Goal: Task Accomplishment & Management: Complete application form

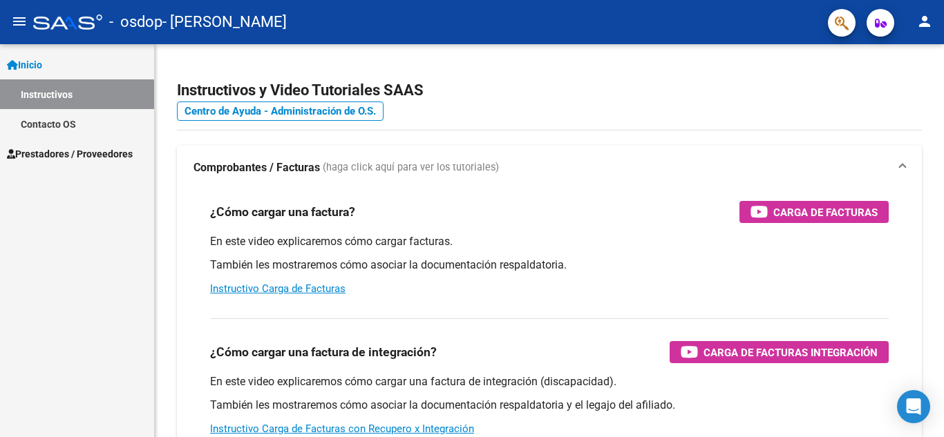
click at [66, 155] on span "Prestadores / Proveedores" at bounding box center [70, 153] width 126 height 15
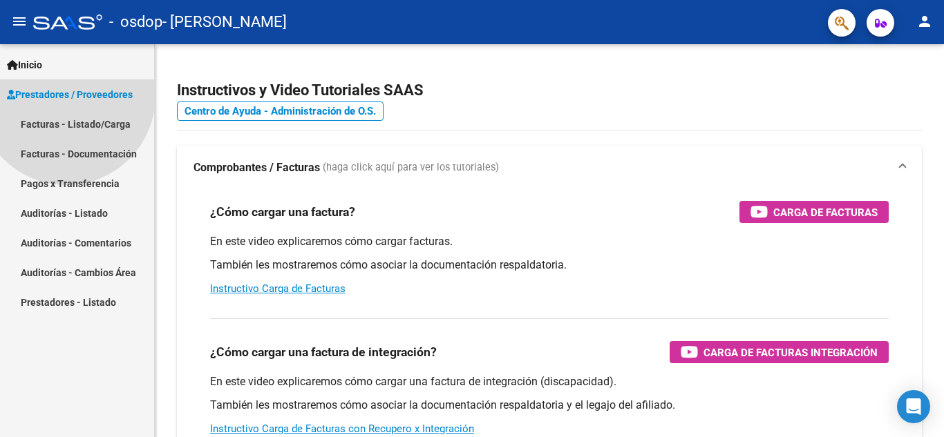
click at [66, 155] on span "Prestadores / Proveedores Facturas - Listado/Carga Facturas - Documentación Pag…" at bounding box center [77, 198] width 154 height 238
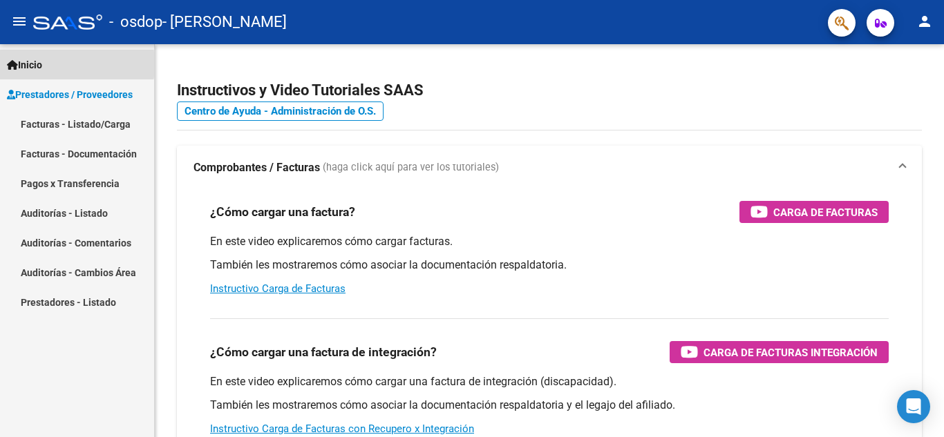
click at [35, 64] on span "Inicio" at bounding box center [24, 64] width 35 height 15
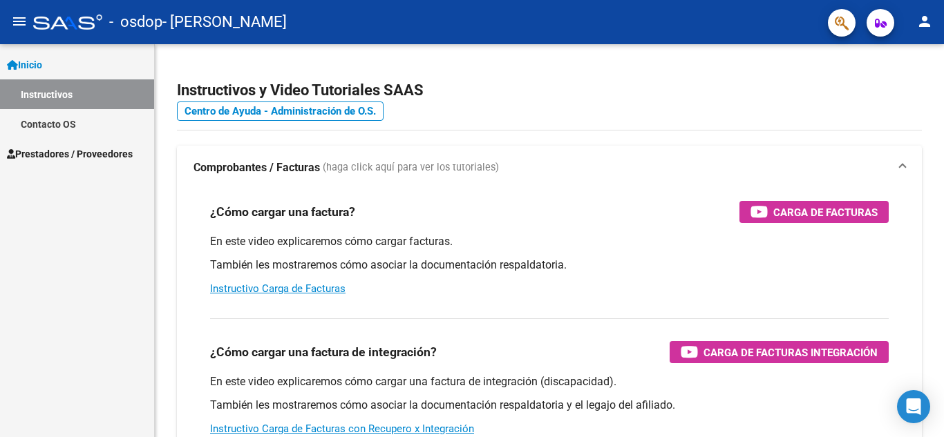
click at [58, 146] on span "Prestadores / Proveedores" at bounding box center [70, 153] width 126 height 15
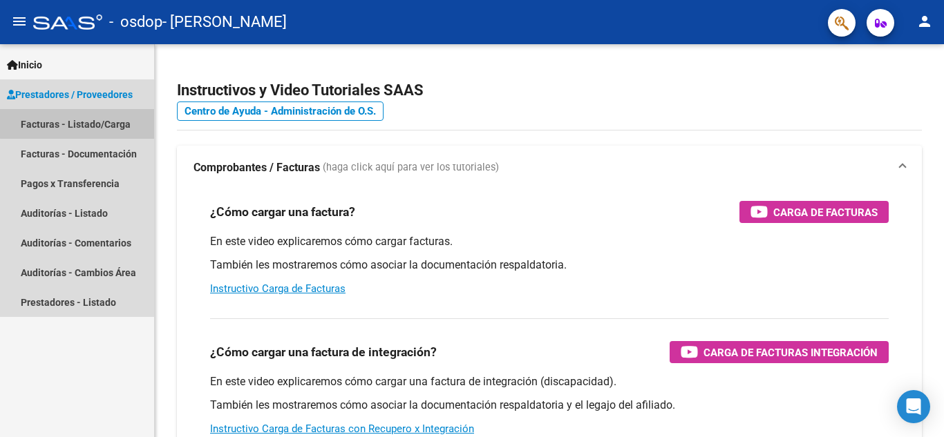
click at [90, 123] on link "Facturas - Listado/Carga" at bounding box center [77, 124] width 154 height 30
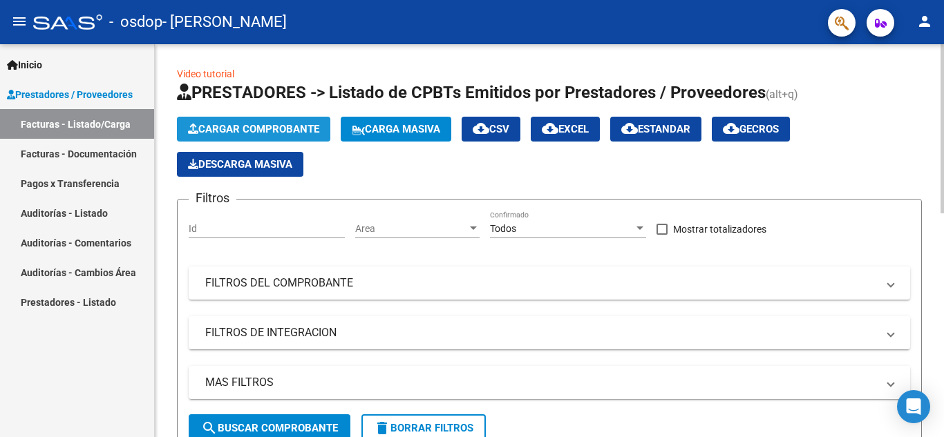
click at [242, 131] on span "Cargar Comprobante" at bounding box center [253, 129] width 131 height 12
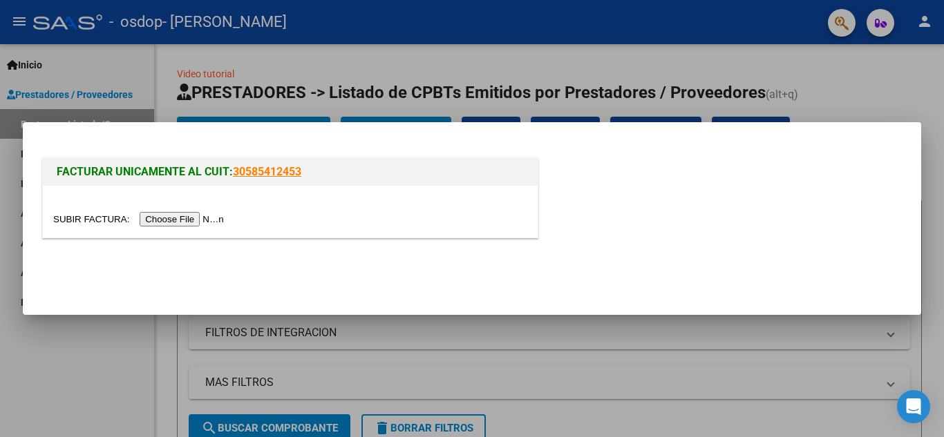
click at [229, 103] on div at bounding box center [472, 218] width 944 height 437
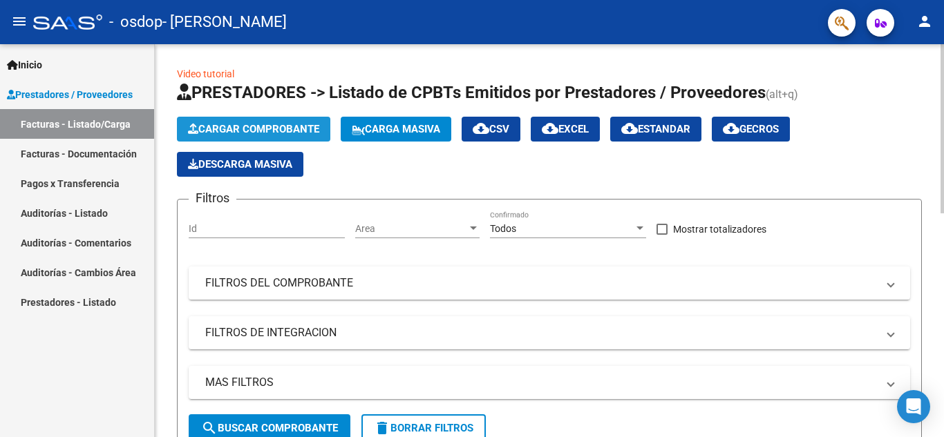
click at [247, 128] on span "Cargar Comprobante" at bounding box center [253, 129] width 131 height 12
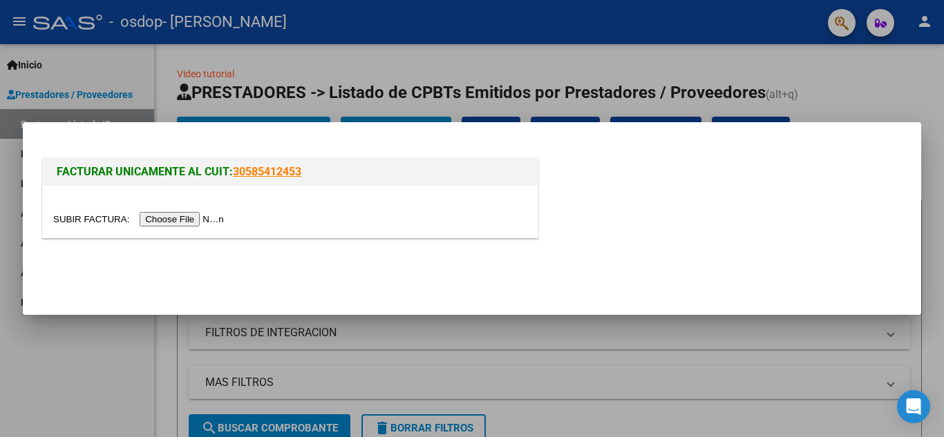
click at [178, 216] on input "file" at bounding box center [140, 219] width 175 height 15
click at [660, 61] on div at bounding box center [472, 218] width 944 height 437
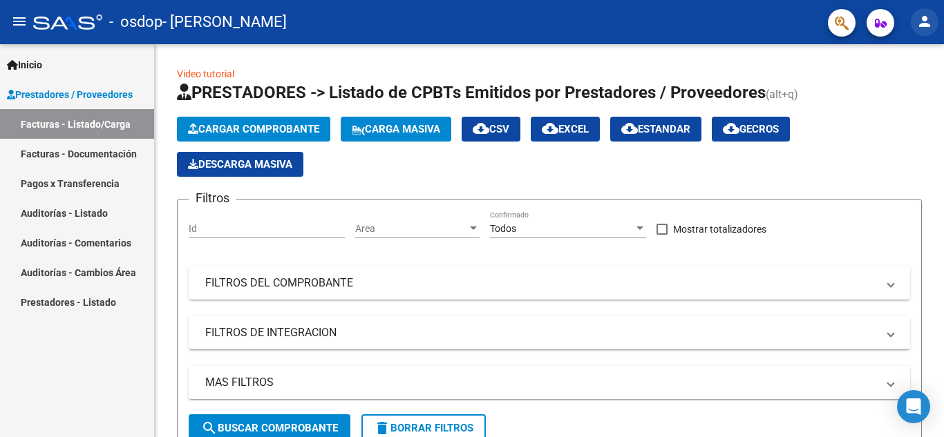
click at [925, 21] on mat-icon "person" at bounding box center [924, 21] width 17 height 17
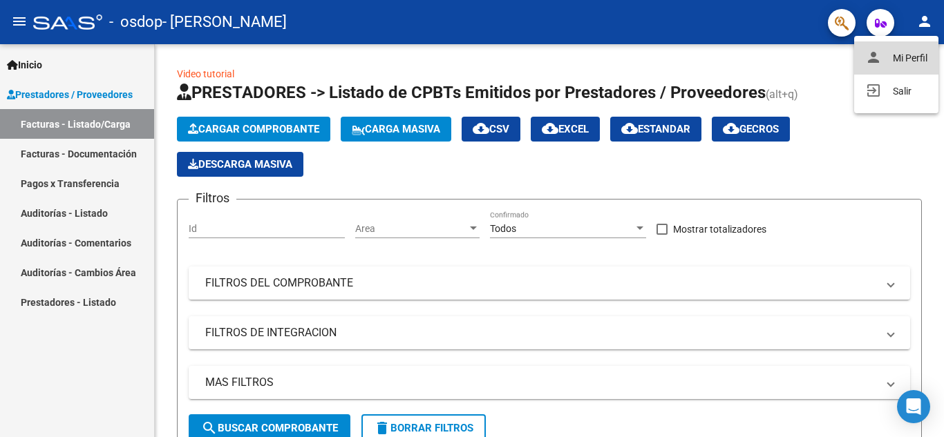
click at [911, 53] on button "person Mi Perfil" at bounding box center [896, 57] width 84 height 33
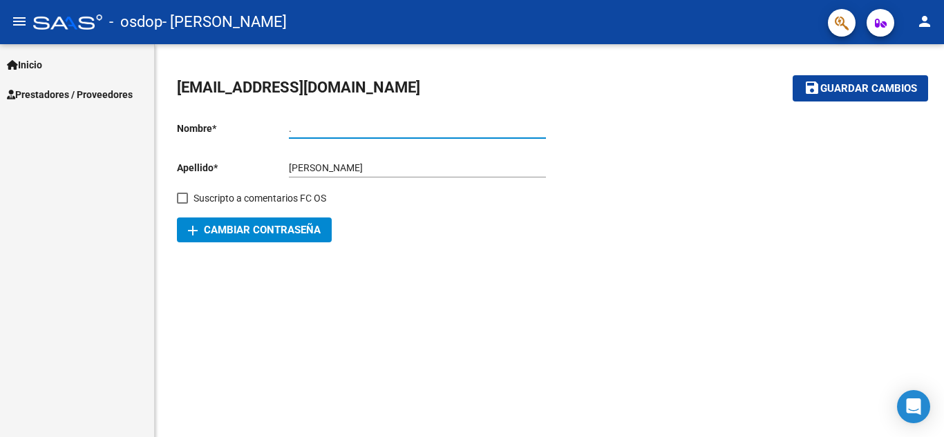
click at [316, 123] on input "." at bounding box center [417, 129] width 257 height 12
type input "[PERSON_NAME]"
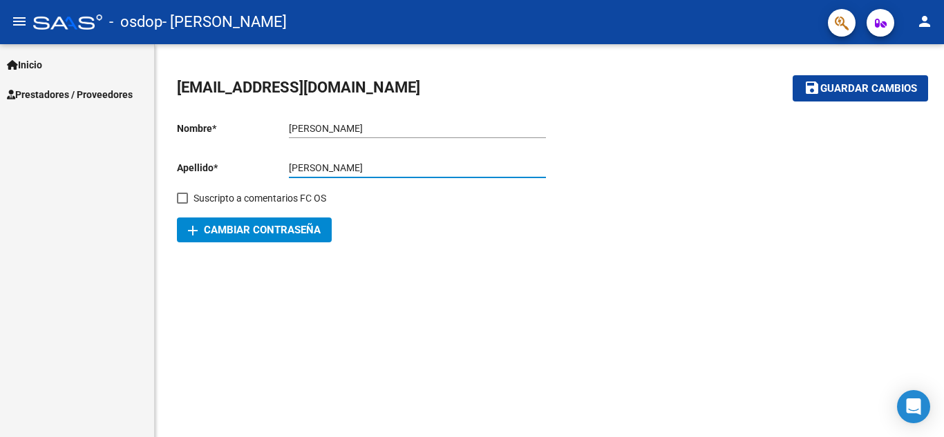
click at [379, 171] on input "[PERSON_NAME]" at bounding box center [417, 168] width 257 height 12
type input "COPPARO"
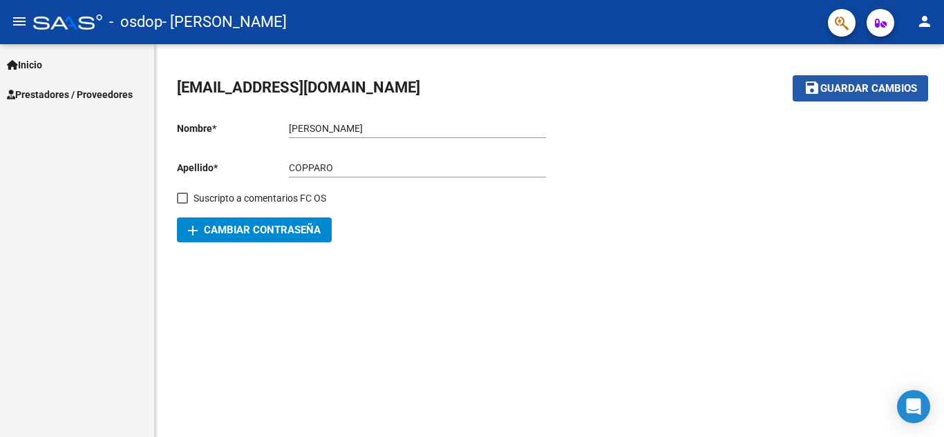
click at [837, 92] on span "Guardar cambios" at bounding box center [868, 89] width 97 height 12
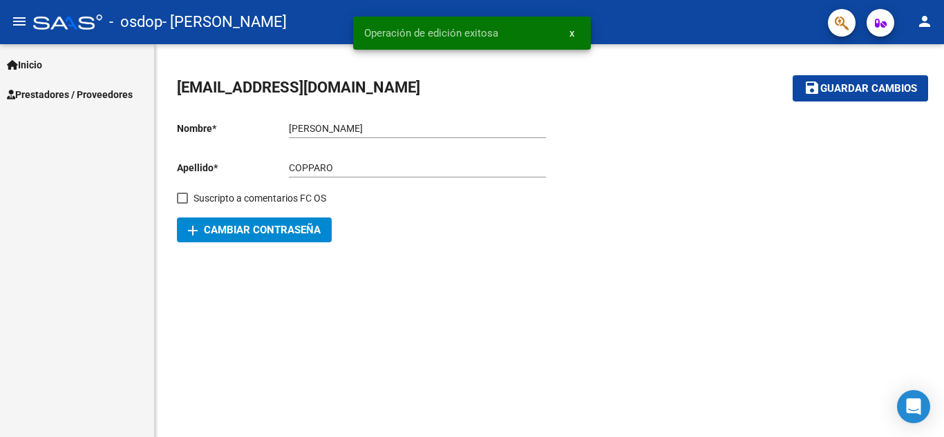
click at [57, 93] on span "Prestadores / Proveedores" at bounding box center [70, 94] width 126 height 15
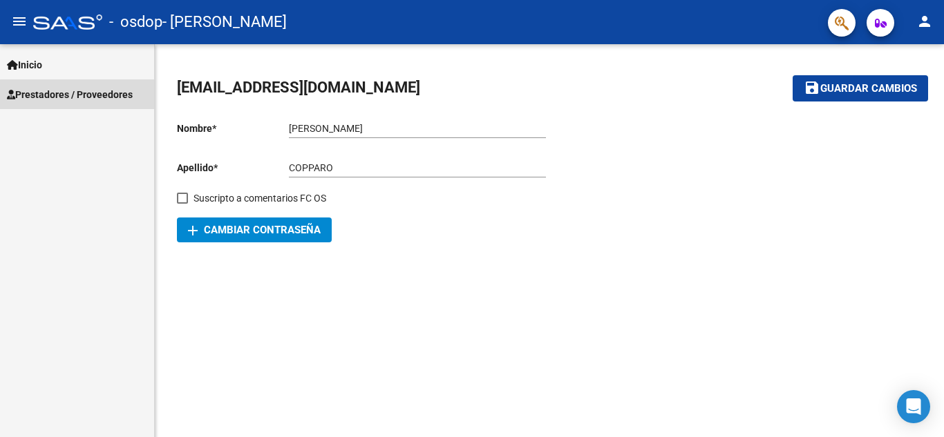
click at [89, 95] on span "Prestadores / Proveedores" at bounding box center [70, 94] width 126 height 15
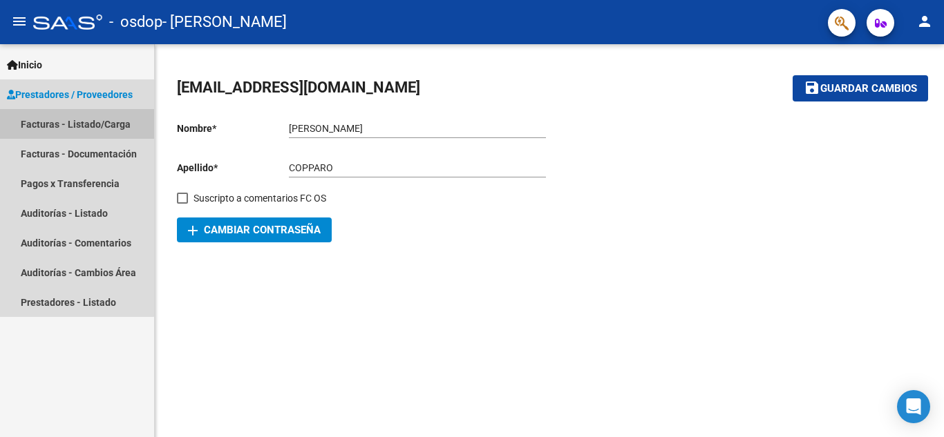
click at [47, 124] on link "Facturas - Listado/Carga" at bounding box center [77, 124] width 154 height 30
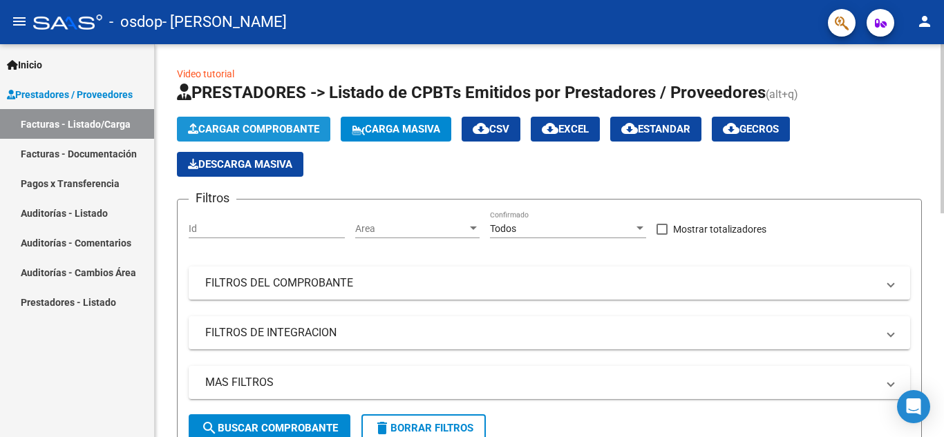
click at [216, 131] on span "Cargar Comprobante" at bounding box center [253, 129] width 131 height 12
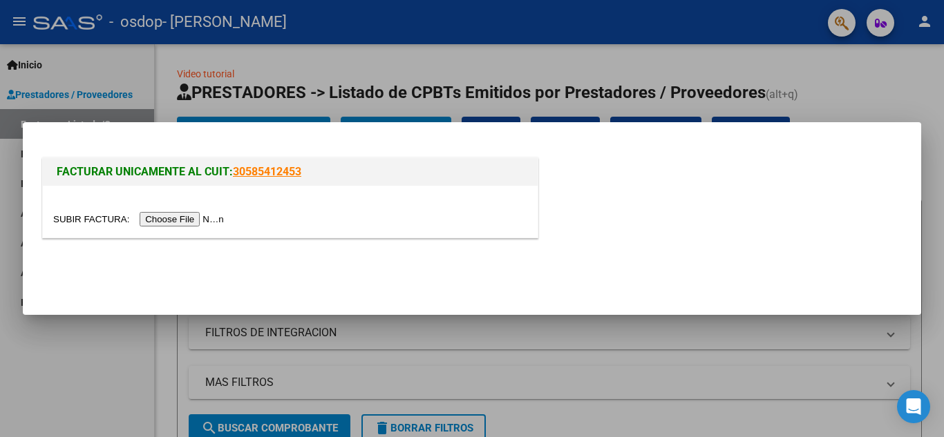
click at [191, 224] on input "file" at bounding box center [140, 219] width 175 height 15
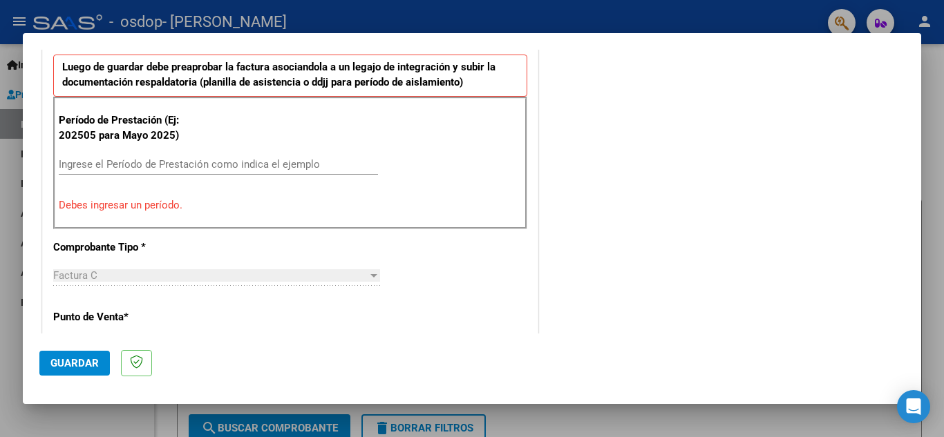
scroll to position [423, 0]
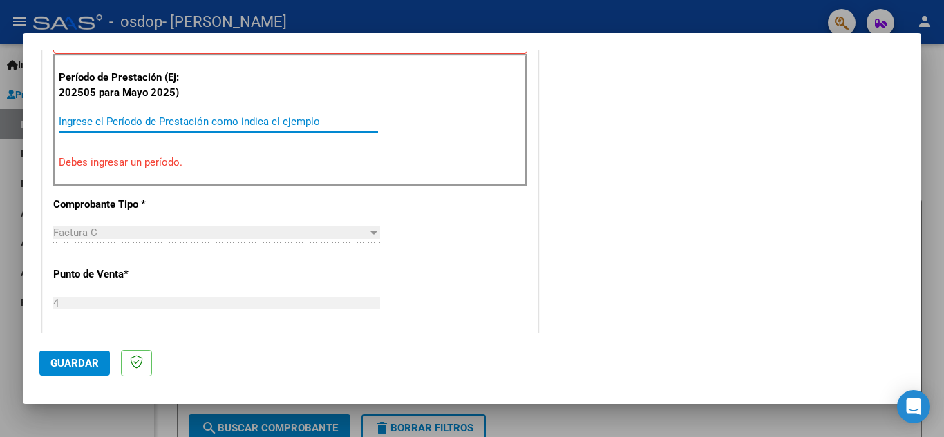
click at [93, 117] on input "Ingrese el Período de Prestación como indica el ejemplo" at bounding box center [218, 121] width 319 height 12
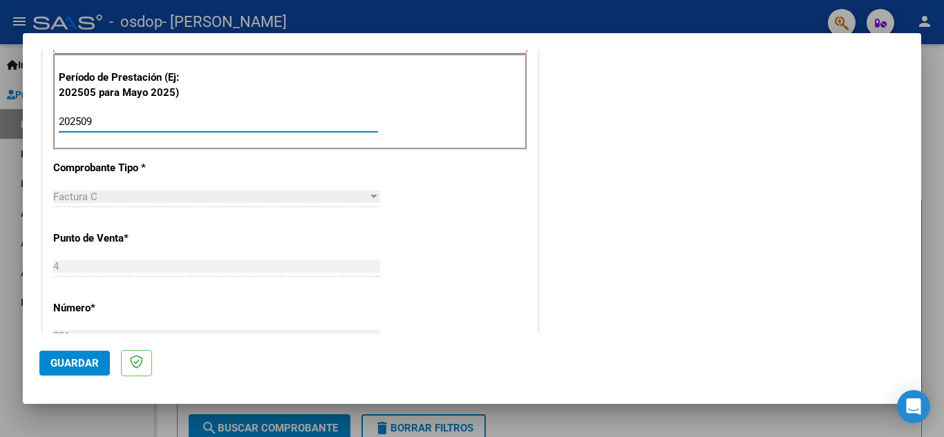
type input "202509"
click at [124, 200] on div "Factura C" at bounding box center [210, 197] width 314 height 12
click at [370, 196] on div at bounding box center [373, 196] width 7 height 3
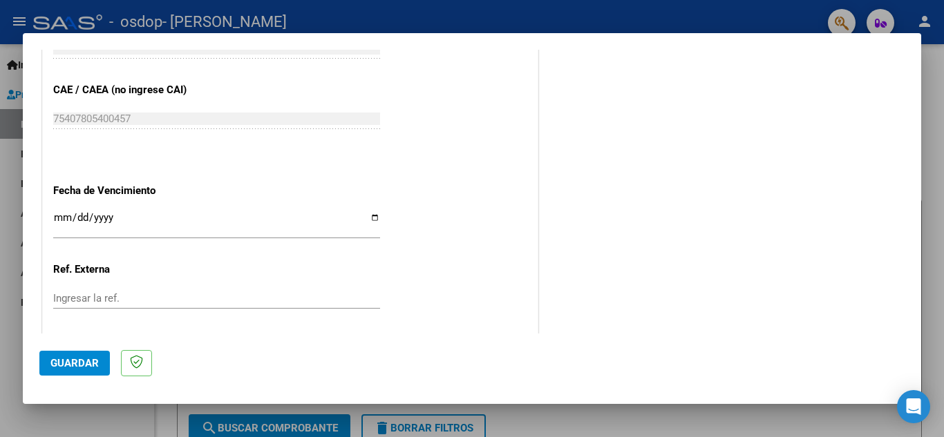
scroll to position [866, 0]
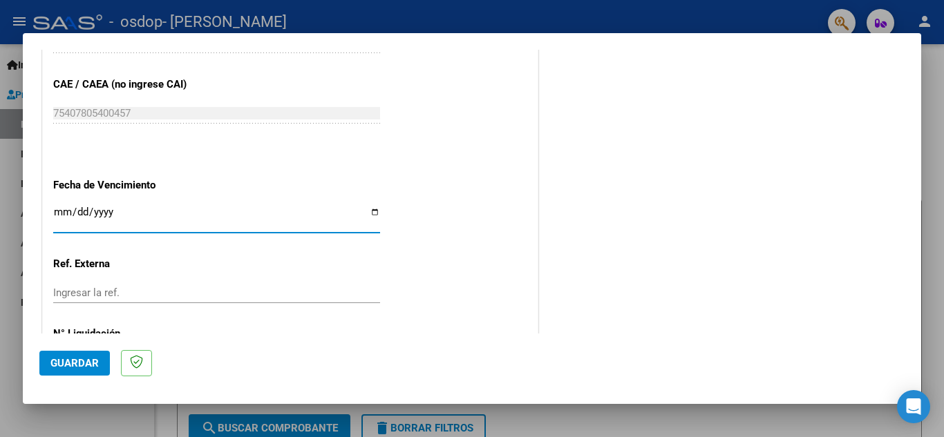
click at [369, 213] on input "Ingresar la fecha" at bounding box center [216, 218] width 327 height 22
type input "[DATE]"
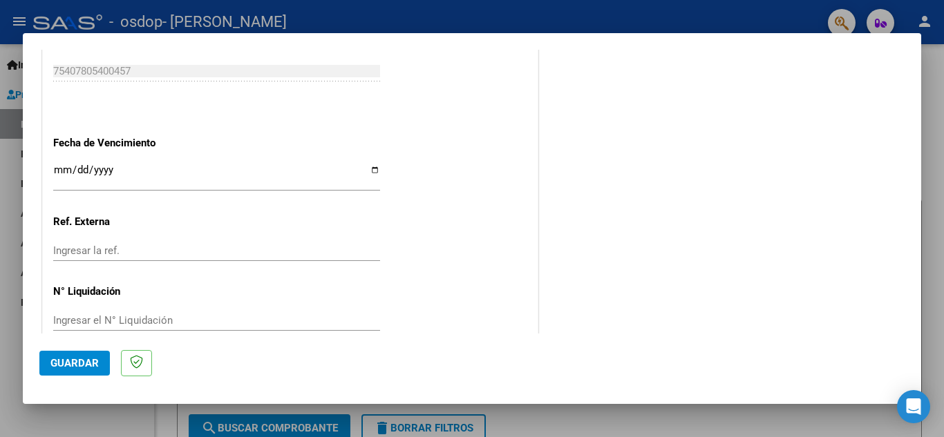
scroll to position [932, 0]
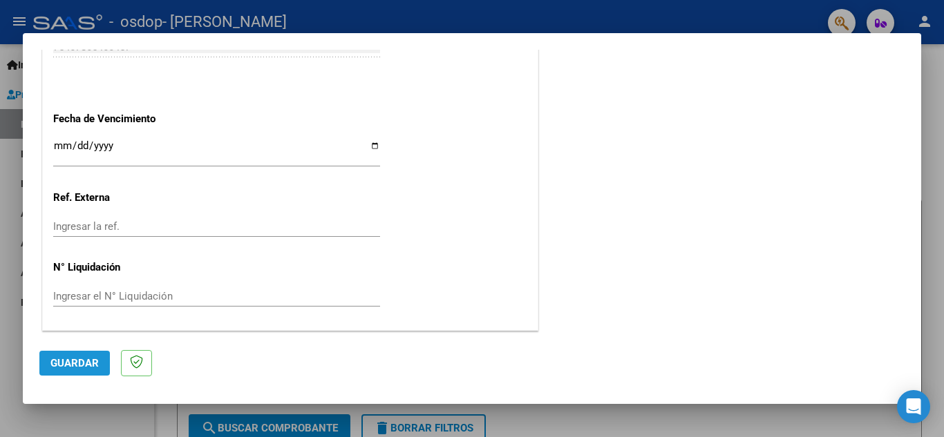
click at [64, 363] on span "Guardar" at bounding box center [74, 363] width 48 height 12
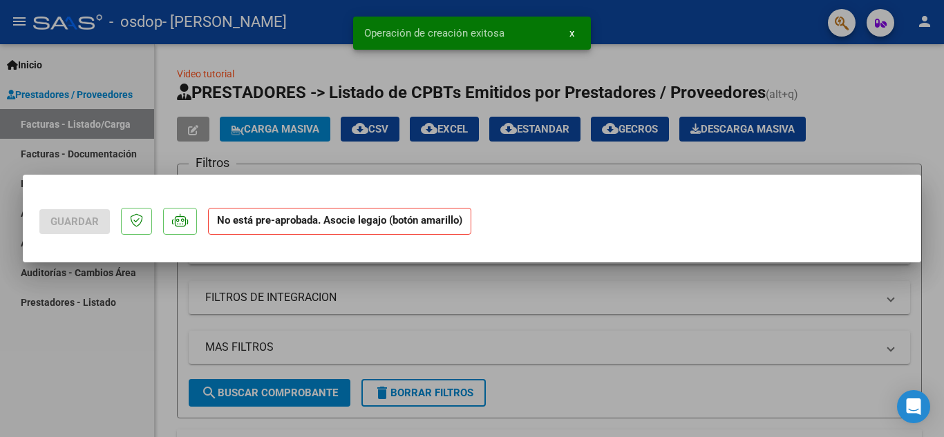
scroll to position [0, 0]
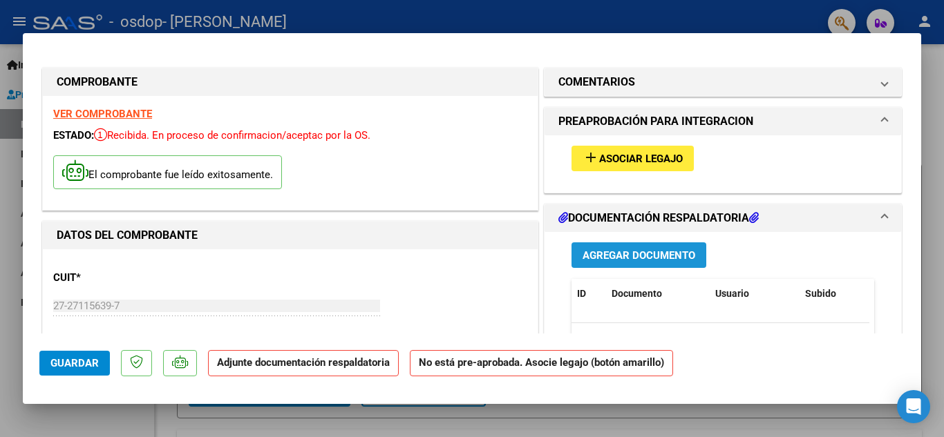
click at [636, 254] on span "Agregar Documento" at bounding box center [638, 255] width 113 height 12
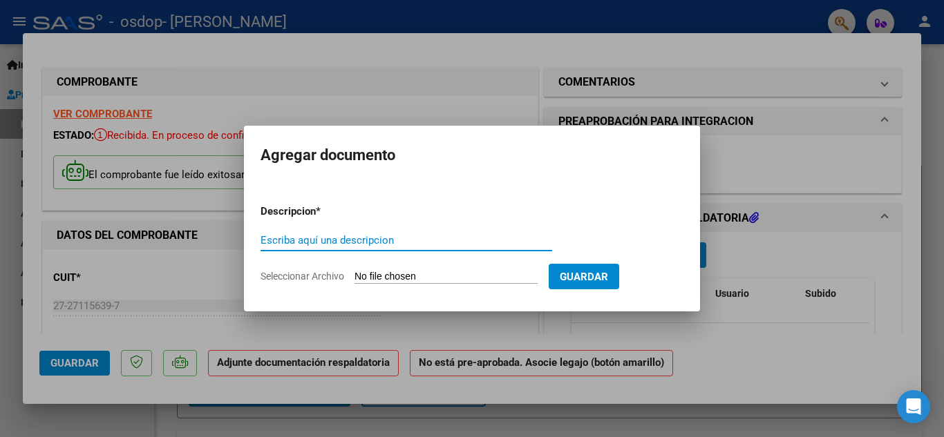
click at [322, 240] on input "Escriba aquí una descripcion" at bounding box center [406, 240] width 292 height 12
type input "p"
type input "Planilla Asistencia [DATE]- [PERSON_NAME]"
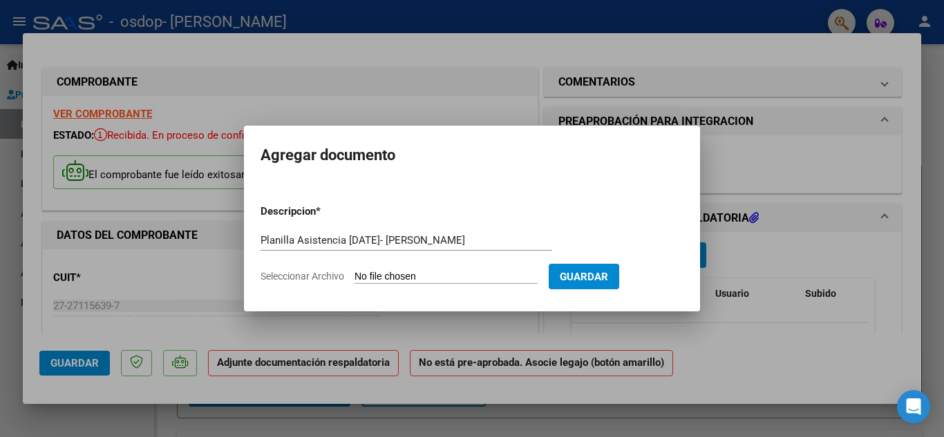
click at [375, 278] on input "Seleccionar Archivo" at bounding box center [445, 277] width 183 height 13
type input "C:\fakepath\Planilla Asistencia [DATE]- [PERSON_NAME].pdf"
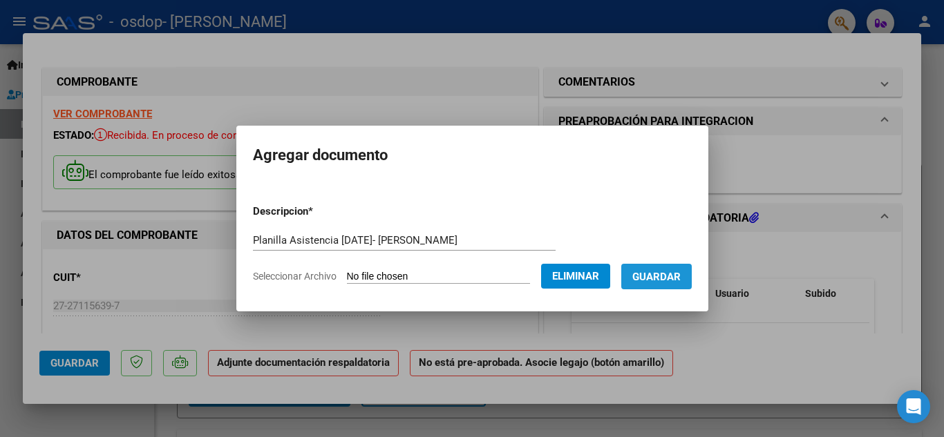
click at [676, 277] on span "Guardar" at bounding box center [656, 277] width 48 height 12
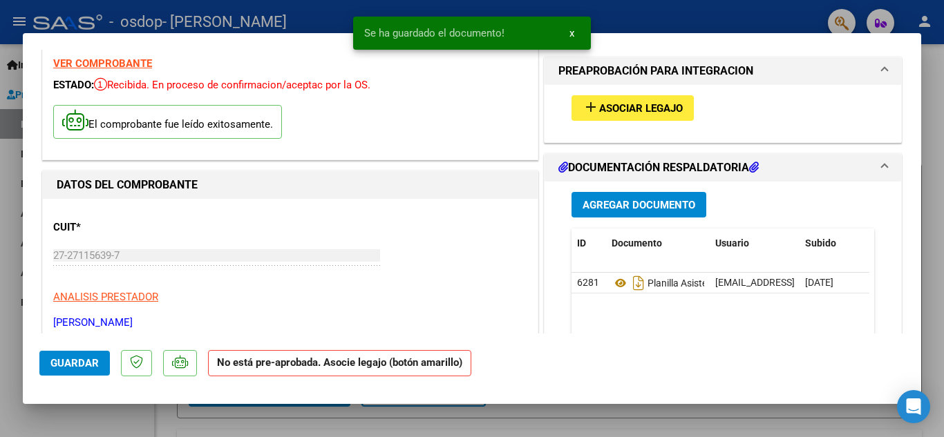
scroll to position [55, 0]
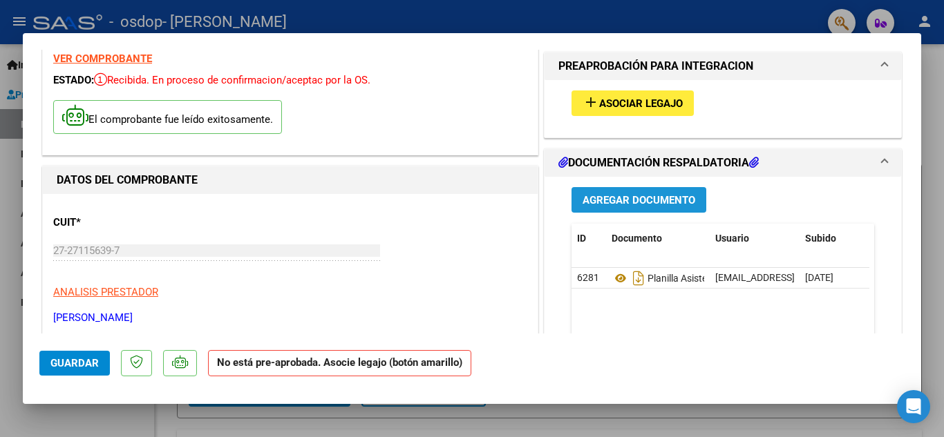
click at [667, 203] on span "Agregar Documento" at bounding box center [638, 200] width 113 height 12
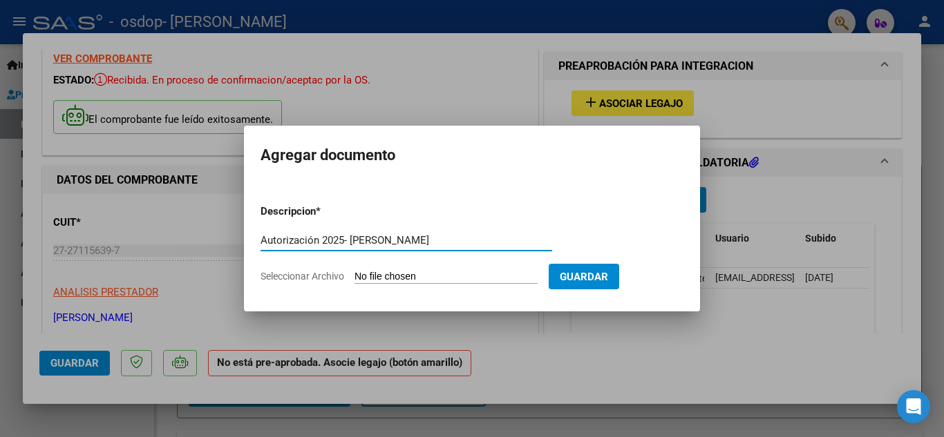
type input "Autorización 2025- [PERSON_NAME]"
click at [330, 276] on span "Seleccionar Archivo" at bounding box center [302, 276] width 84 height 11
click at [354, 276] on input "Seleccionar Archivo" at bounding box center [445, 277] width 183 height 13
type input "C:\fakepath\AUTORIZACIONES 2025 VENTURI [PERSON_NAME] 2639855481.pdf"
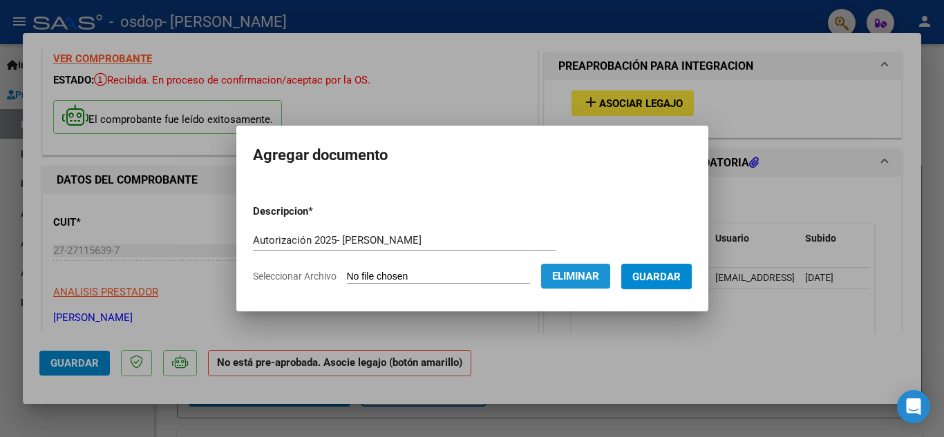
click at [596, 280] on span "Eliminar" at bounding box center [575, 276] width 47 height 12
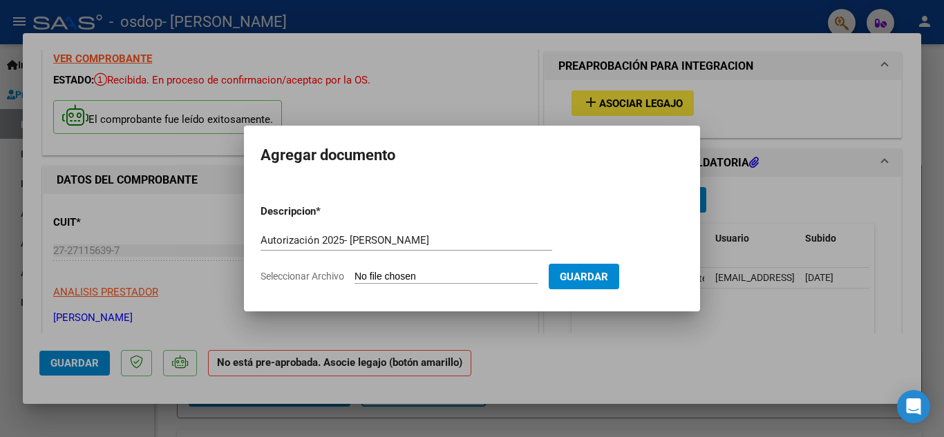
click at [385, 267] on form "Descripcion * Autorización 2025- [PERSON_NAME] Escriba aquí una descripcion Sel…" at bounding box center [471, 243] width 423 height 101
click at [392, 276] on input "Seleccionar Archivo" at bounding box center [445, 277] width 183 height 13
type input "C:\fakepath\AUTORIZACIONES 2025 VENTURI [PERSON_NAME] 2639855481.pdf"
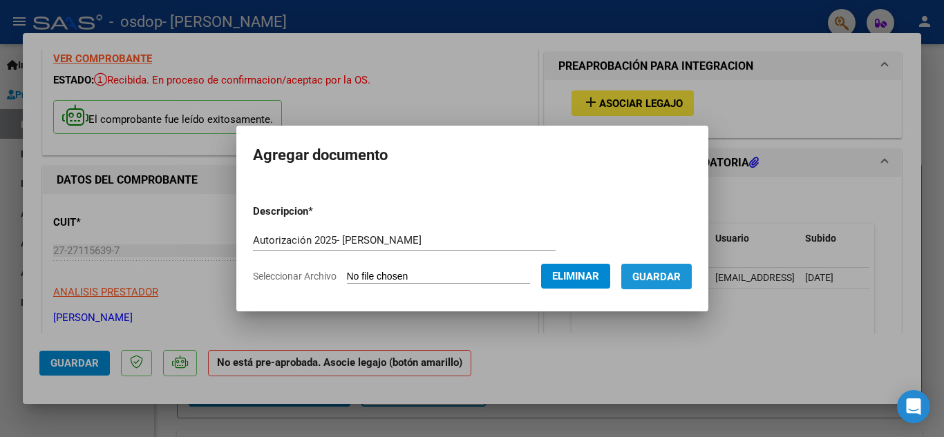
click at [680, 282] on span "Guardar" at bounding box center [656, 277] width 48 height 12
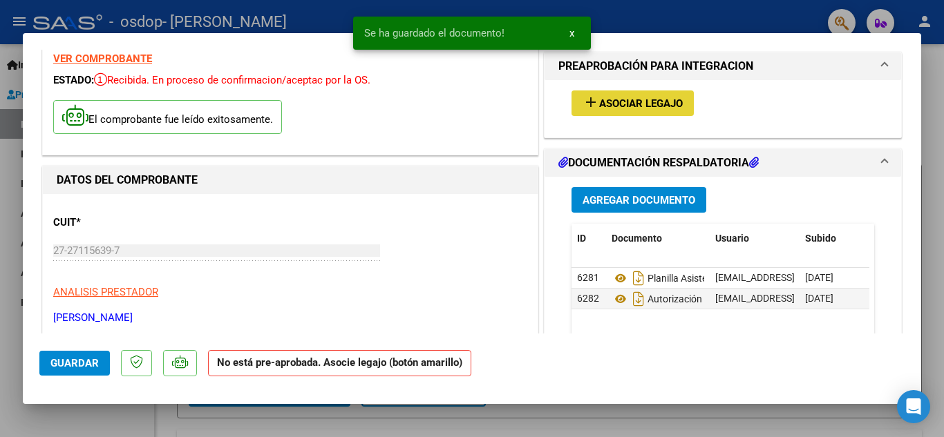
click at [647, 98] on span "Asociar Legajo" at bounding box center [641, 103] width 84 height 12
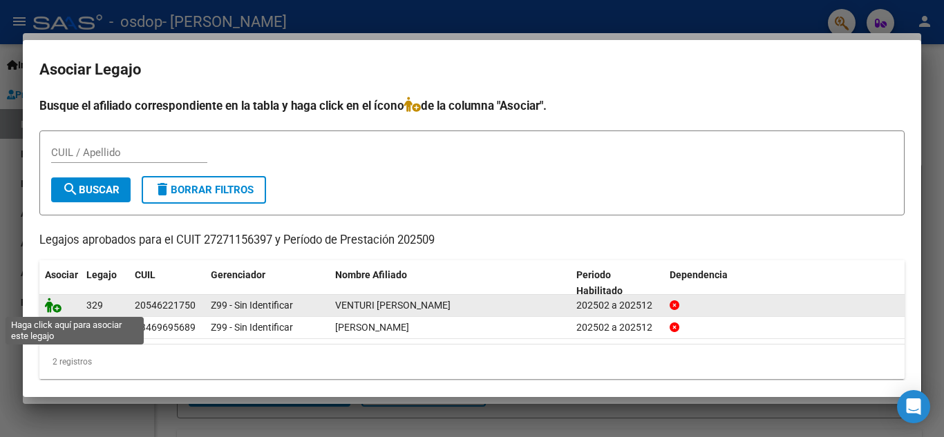
click at [53, 308] on icon at bounding box center [53, 305] width 17 height 15
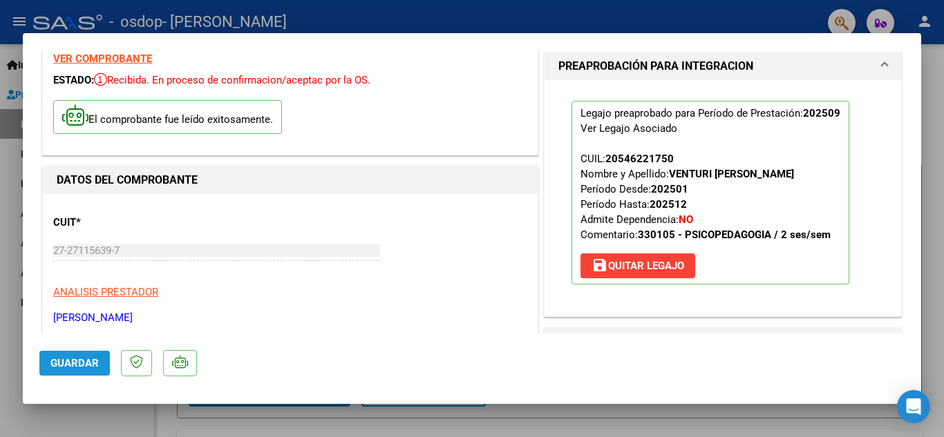
click at [61, 367] on span "Guardar" at bounding box center [74, 363] width 48 height 12
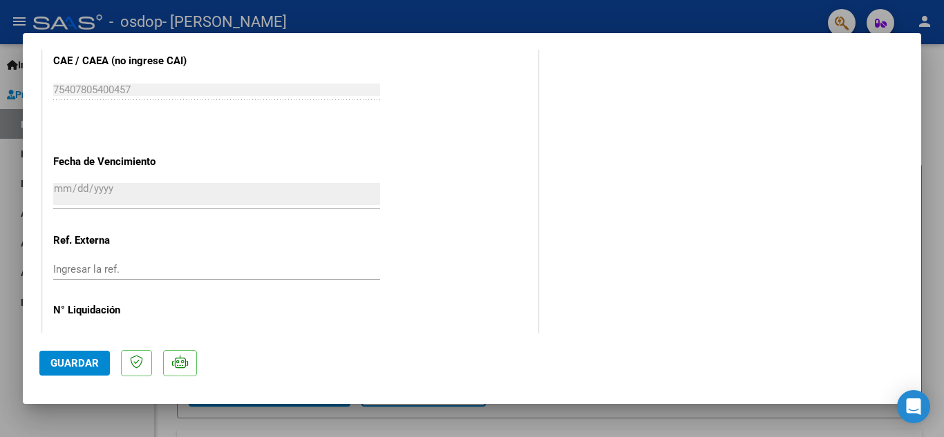
scroll to position [953, 0]
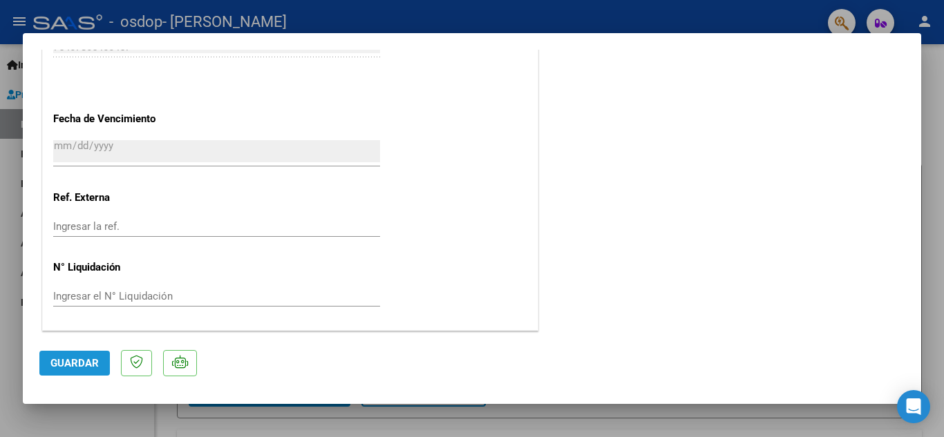
click at [97, 367] on span "Guardar" at bounding box center [74, 363] width 48 height 12
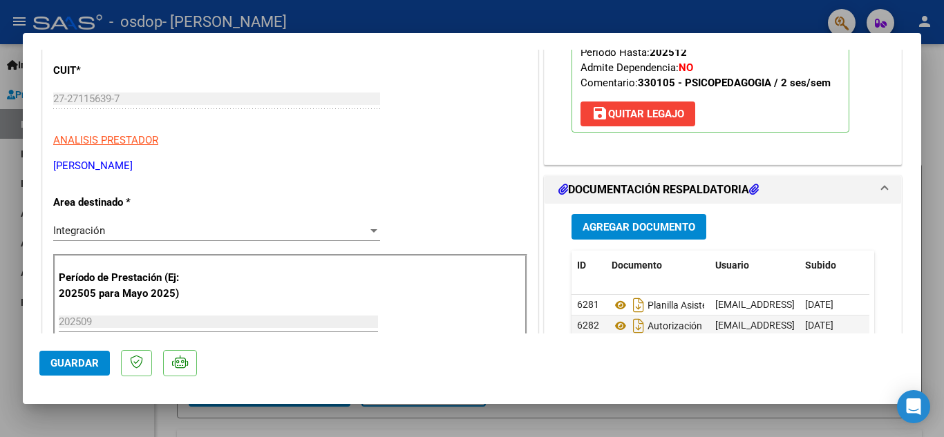
scroll to position [0, 0]
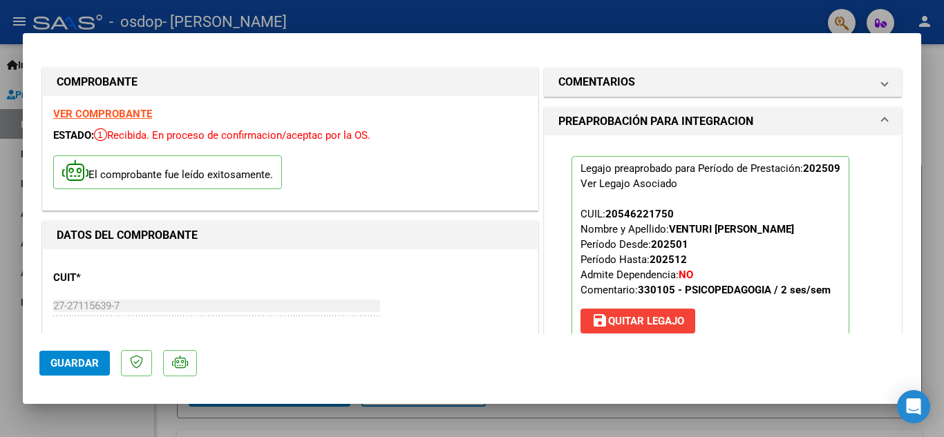
click at [943, 100] on div at bounding box center [472, 218] width 944 height 437
type input "$ 0,00"
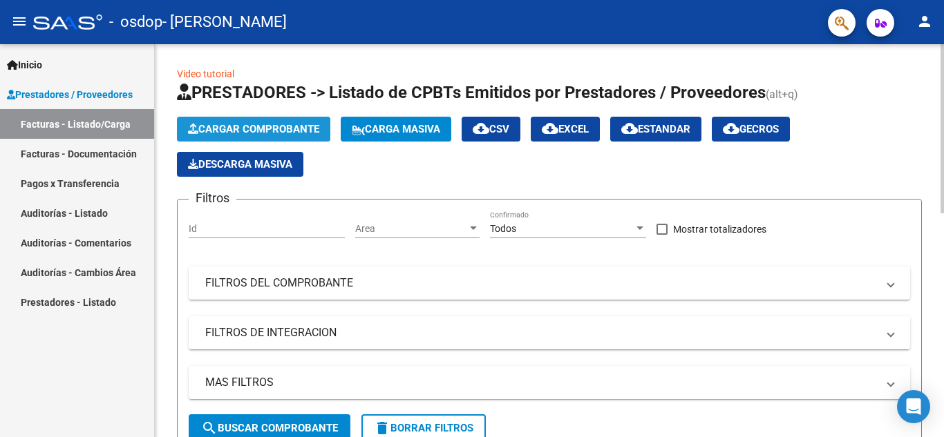
click at [244, 125] on span "Cargar Comprobante" at bounding box center [253, 129] width 131 height 12
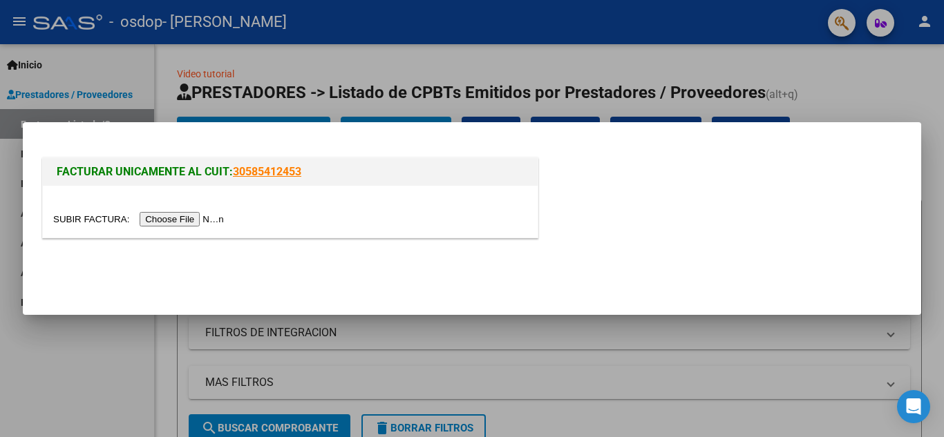
click at [198, 223] on input "file" at bounding box center [140, 219] width 175 height 15
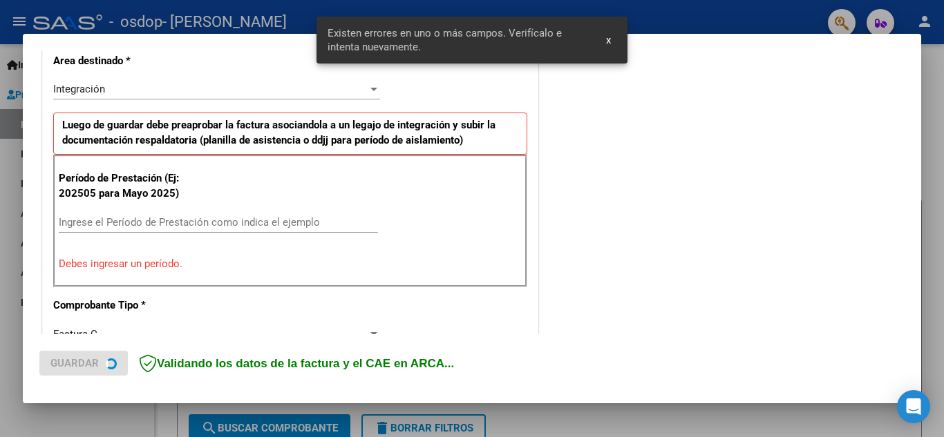
scroll to position [339, 0]
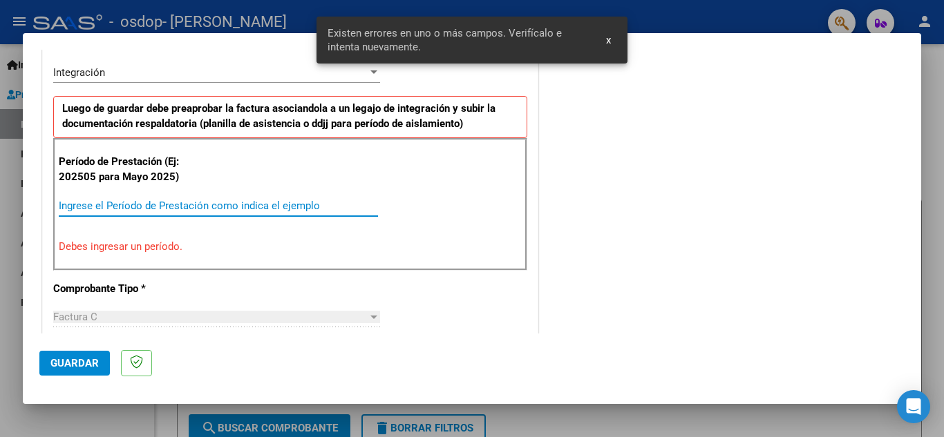
click at [145, 204] on input "Ingrese el Período de Prestación como indica el ejemplo" at bounding box center [218, 206] width 319 height 12
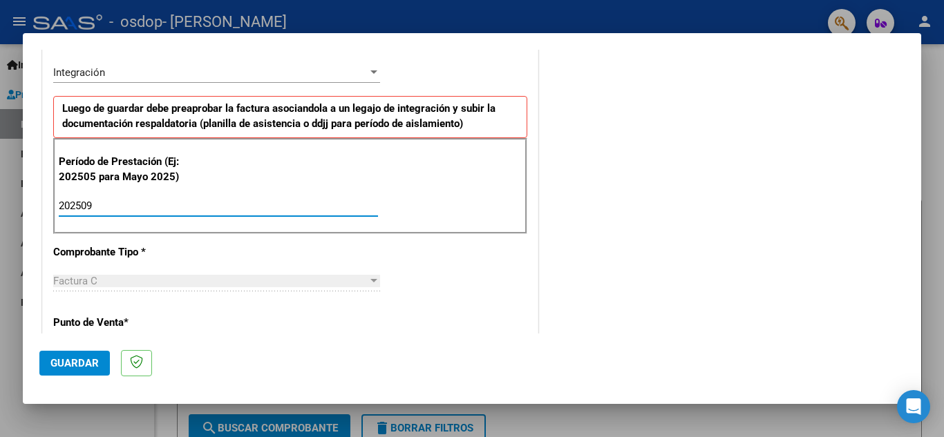
type input "202509"
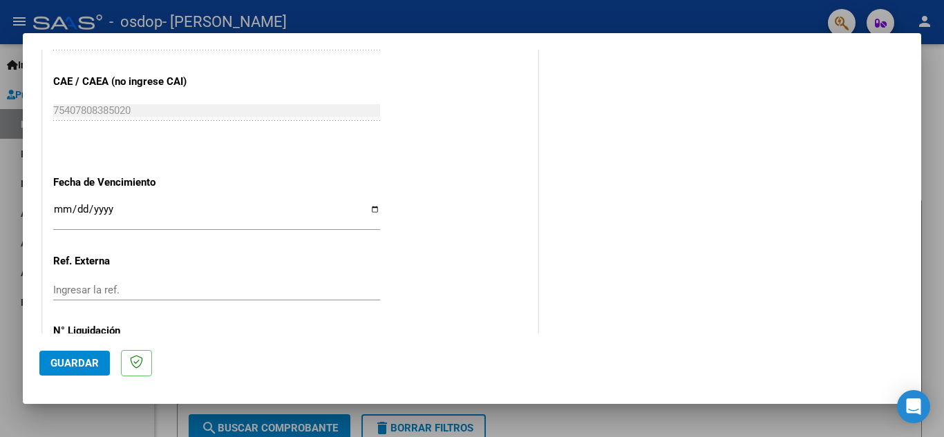
scroll to position [872, 0]
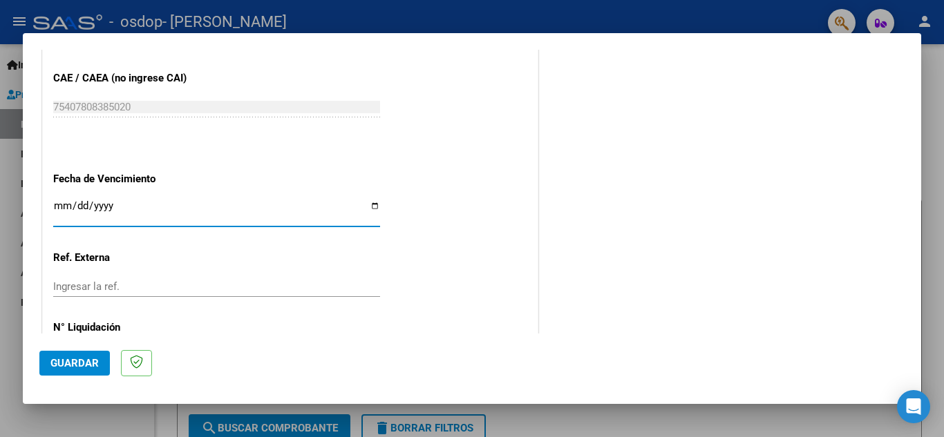
click at [373, 207] on input "Ingresar la fecha" at bounding box center [216, 211] width 327 height 22
type input "[DATE]"
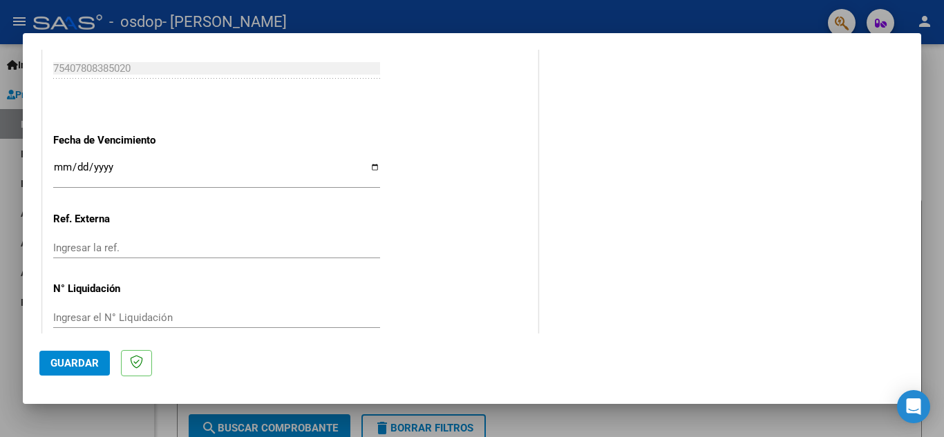
scroll to position [932, 0]
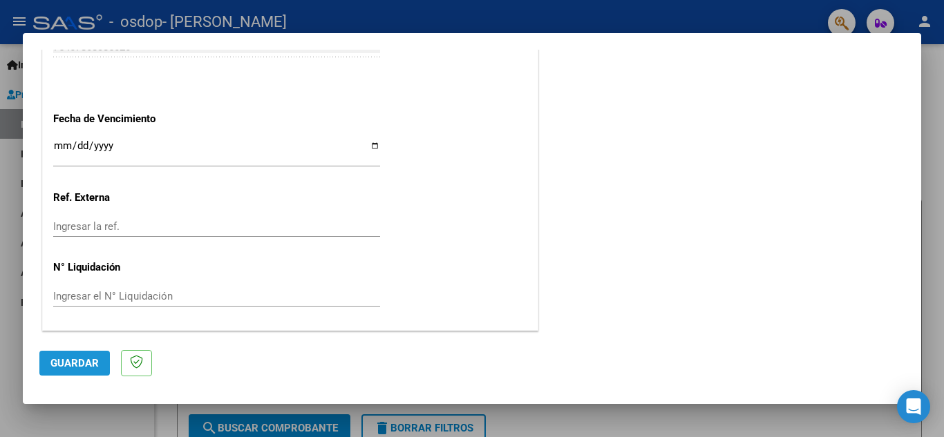
click at [91, 361] on span "Guardar" at bounding box center [74, 363] width 48 height 12
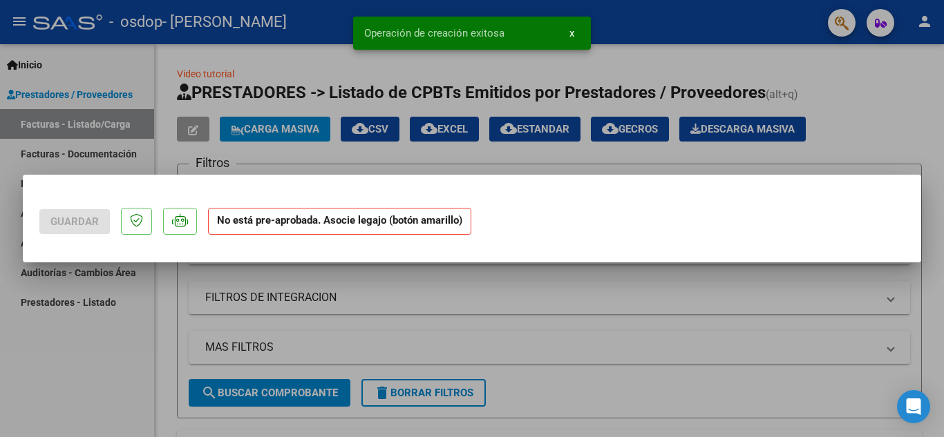
scroll to position [0, 0]
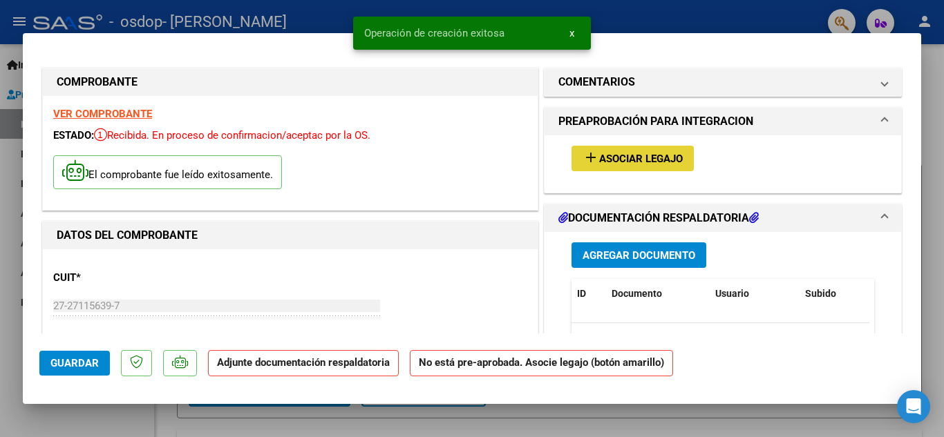
click at [600, 155] on span "Asociar Legajo" at bounding box center [641, 159] width 84 height 12
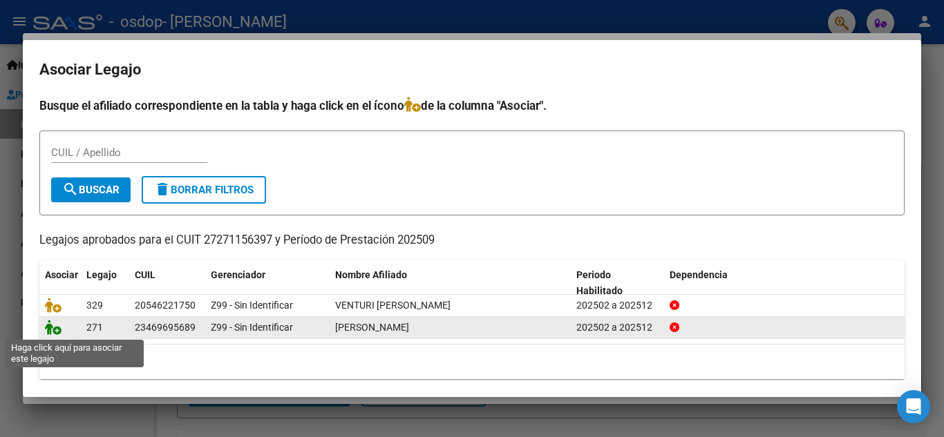
click at [57, 330] on icon at bounding box center [53, 327] width 17 height 15
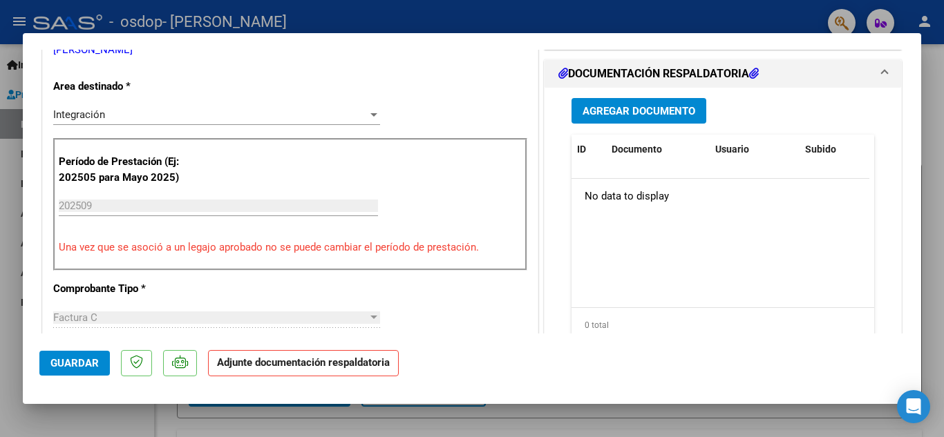
scroll to position [336, 0]
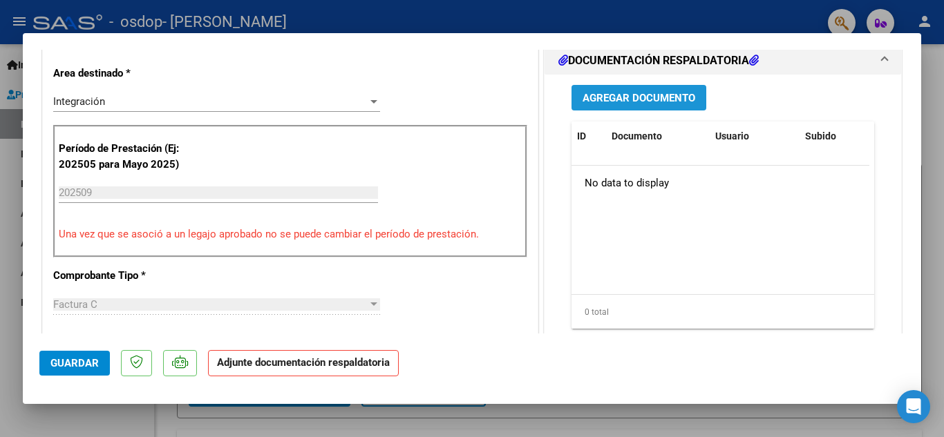
click at [647, 93] on span "Agregar Documento" at bounding box center [638, 98] width 113 height 12
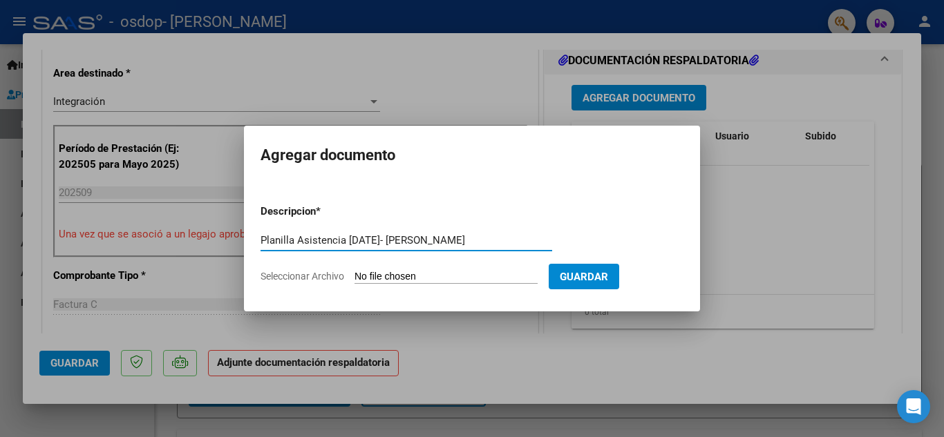
click at [470, 240] on input "Planilla Asistencia [DATE]- [PERSON_NAME]" at bounding box center [406, 240] width 292 height 12
type input "Planilla Asistencia [DATE]- [PERSON_NAME]"
click at [318, 273] on span "Seleccionar Archivo" at bounding box center [302, 276] width 84 height 11
click at [354, 273] on input "Seleccionar Archivo" at bounding box center [445, 277] width 183 height 13
type input "C:\fakepath\Planilla Asistencia [DATE]- [PERSON_NAME].pdf"
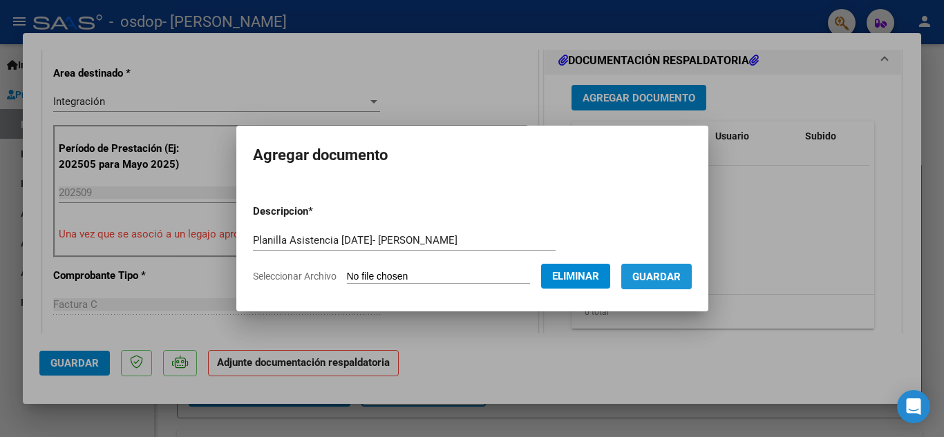
click at [687, 286] on button "Guardar" at bounding box center [656, 277] width 70 height 26
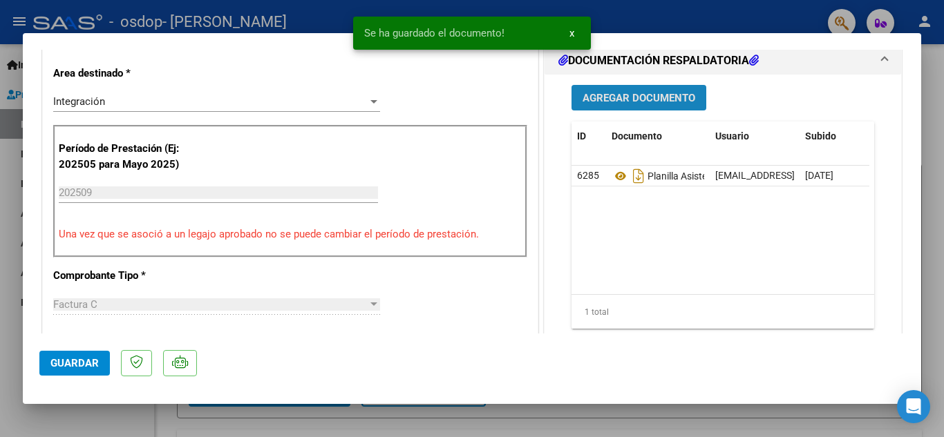
click at [625, 99] on span "Agregar Documento" at bounding box center [638, 98] width 113 height 12
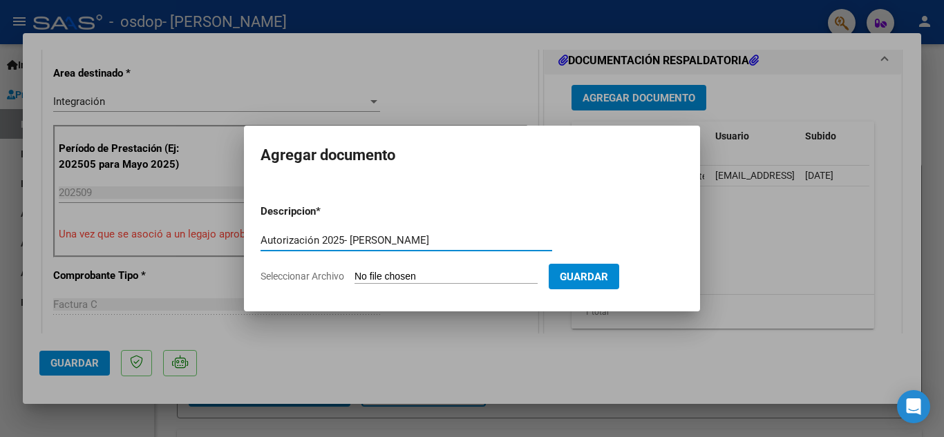
type input "Autorización 2025- [PERSON_NAME]"
click at [320, 274] on span "Seleccionar Archivo" at bounding box center [302, 276] width 84 height 11
click at [354, 274] on input "Seleccionar Archivo" at bounding box center [445, 277] width 183 height 13
type input "C:\fakepath\Autorización 2025- [PERSON_NAME].pdf"
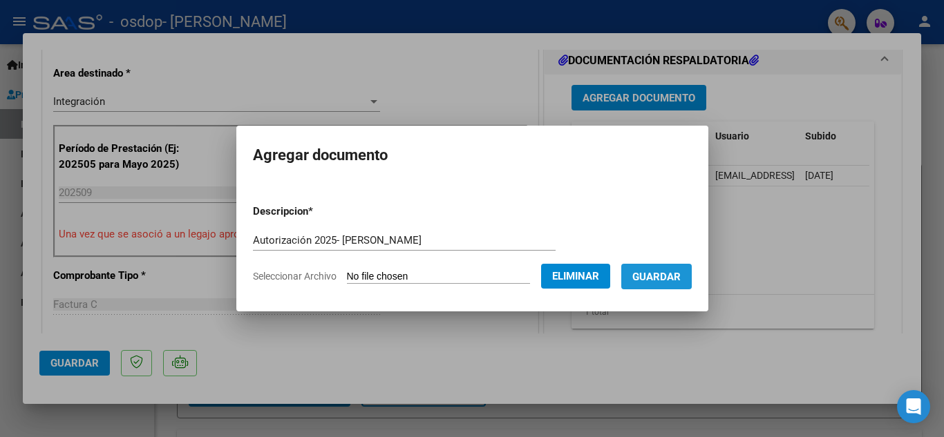
click at [671, 274] on span "Guardar" at bounding box center [656, 277] width 48 height 12
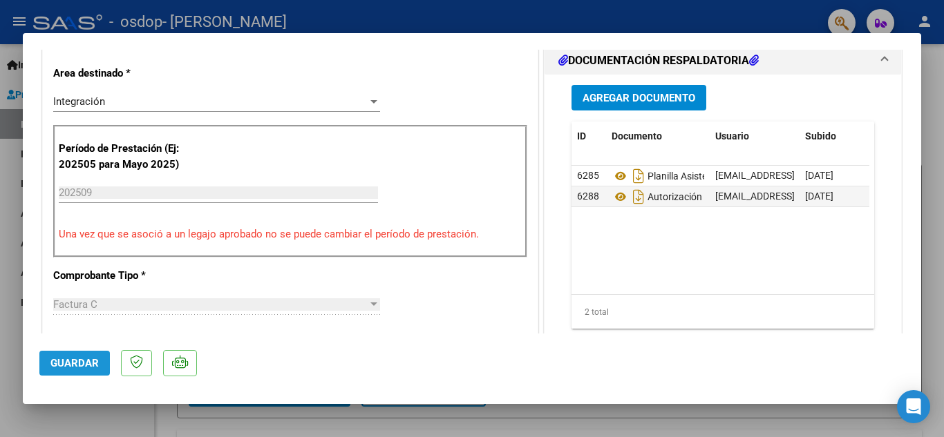
click at [77, 363] on span "Guardar" at bounding box center [74, 363] width 48 height 12
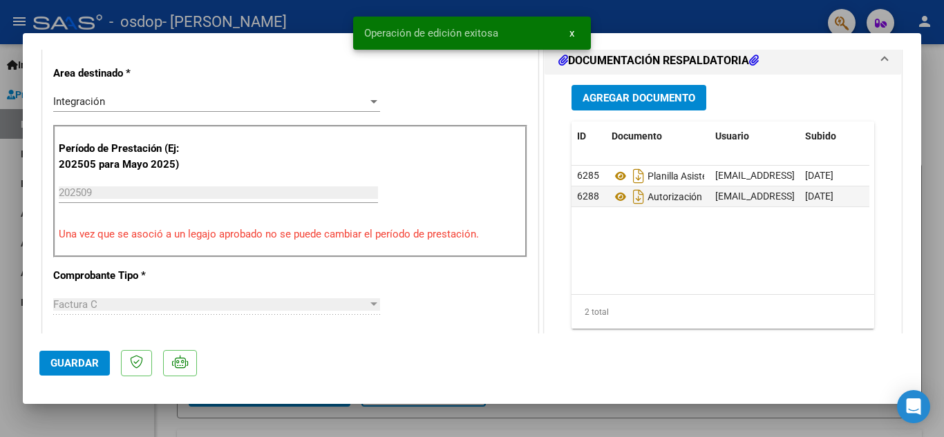
click at [938, 72] on div at bounding box center [472, 218] width 944 height 437
